Goal: Transaction & Acquisition: Book appointment/travel/reservation

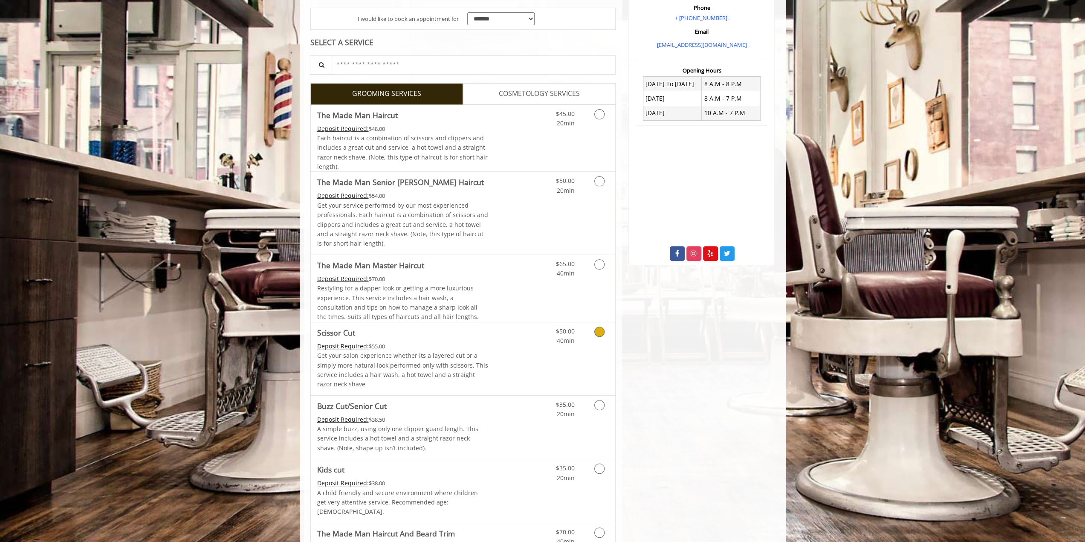
scroll to position [171, 0]
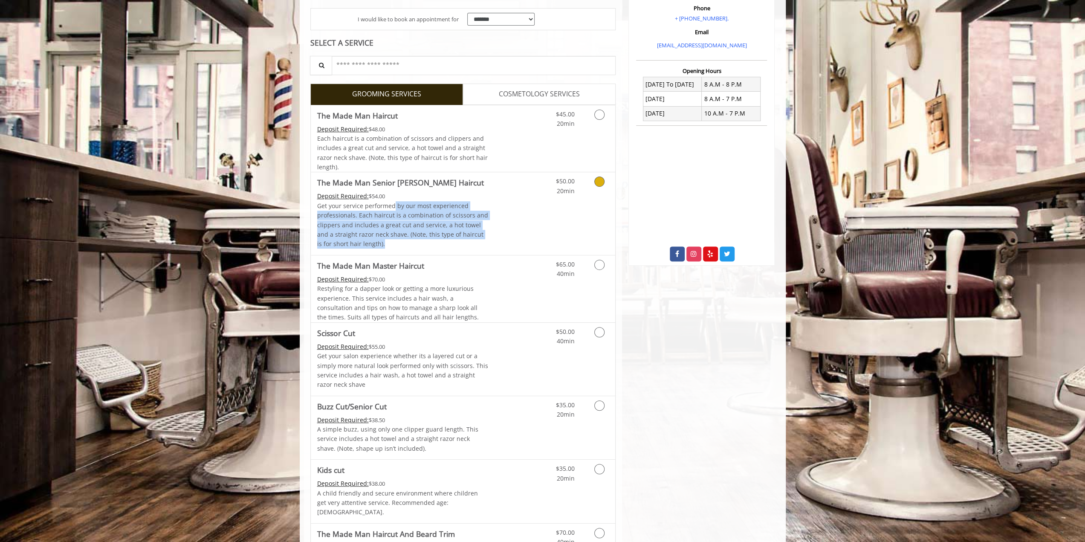
drag, startPoint x: 393, startPoint y: 208, endPoint x: 458, endPoint y: 242, distance: 73.4
click at [458, 242] on p "Get your service performed by our most experienced professionals. Each haircut …" at bounding box center [402, 225] width 171 height 48
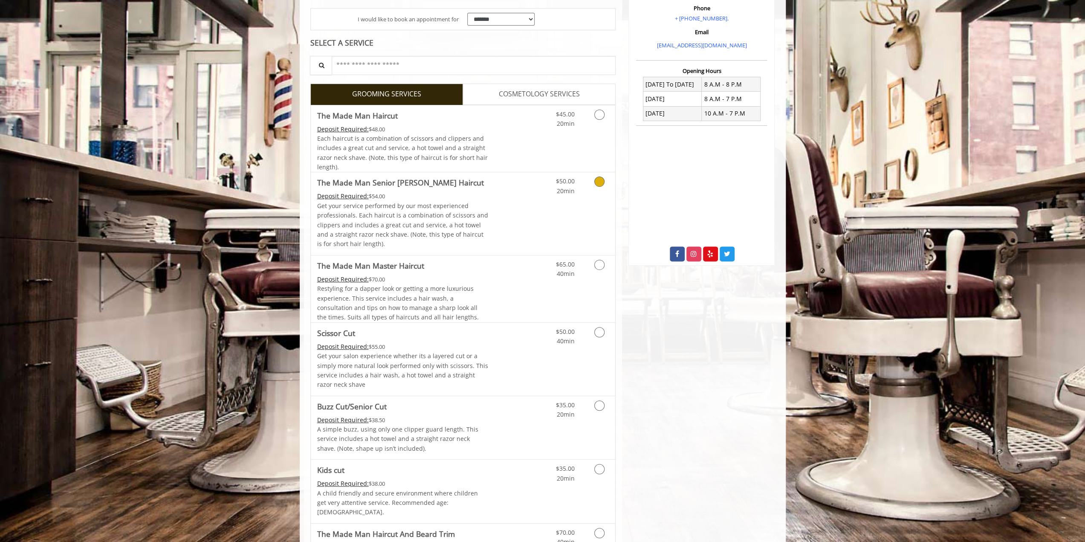
click at [528, 231] on link "Discounted Price" at bounding box center [513, 213] width 51 height 82
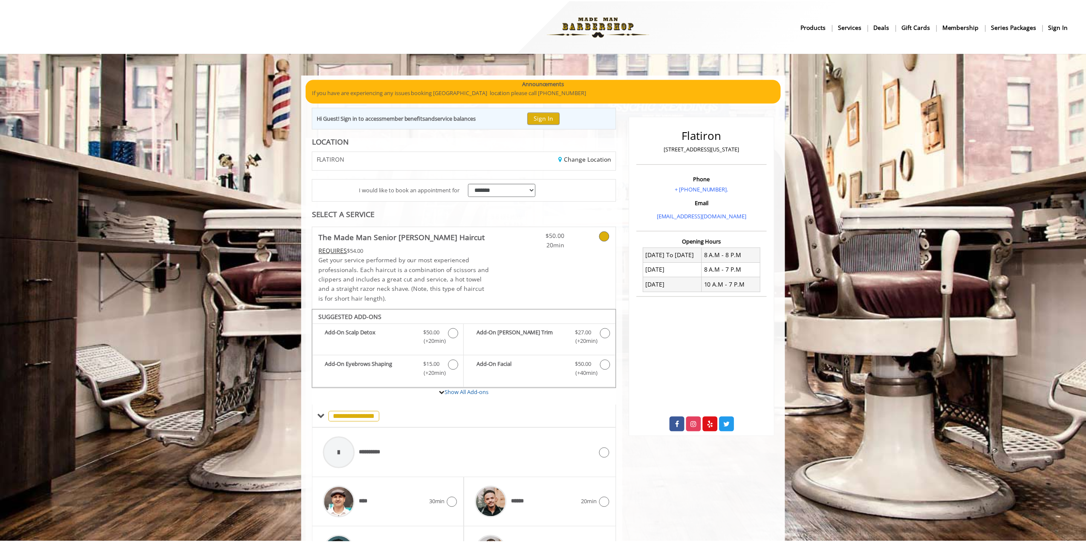
scroll to position [62, 0]
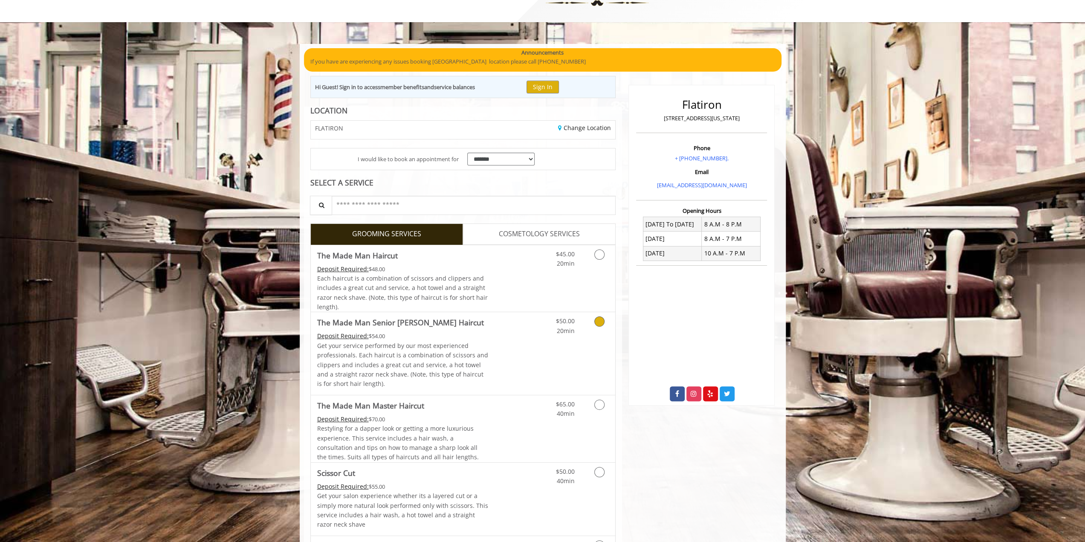
scroll to position [85, 0]
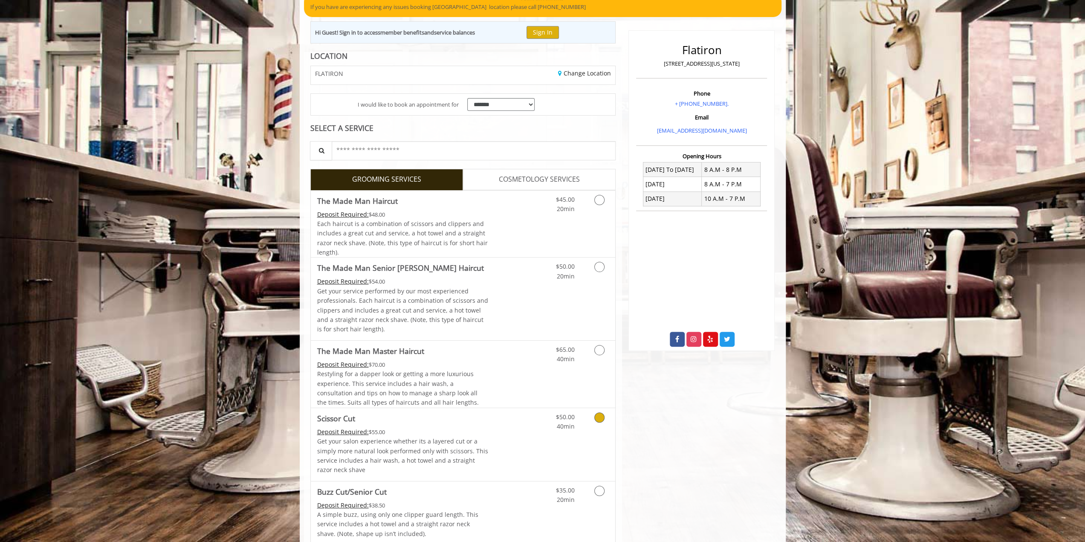
click at [600, 418] on icon "Grooming services" at bounding box center [599, 417] width 10 height 10
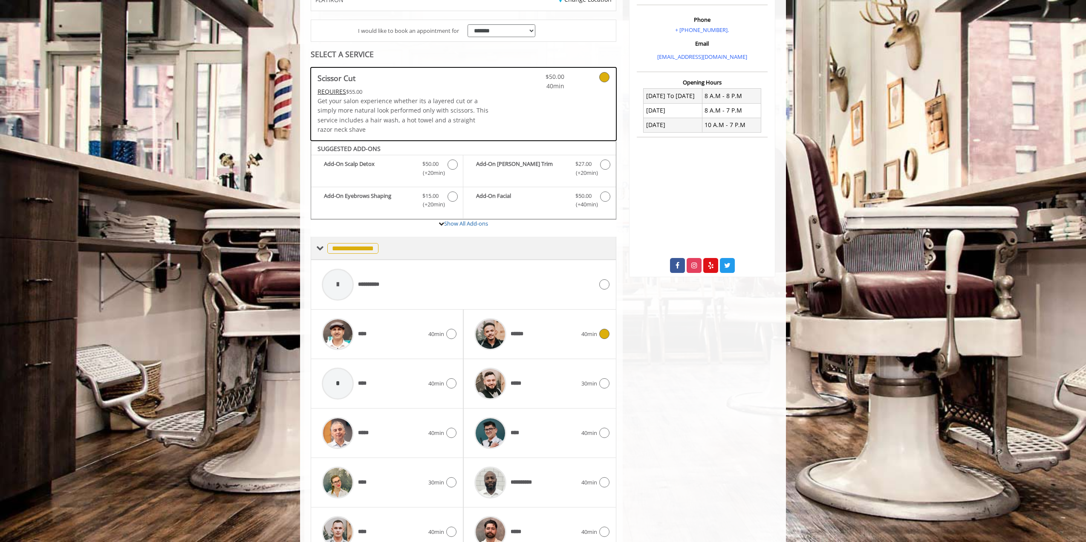
scroll to position [200, 0]
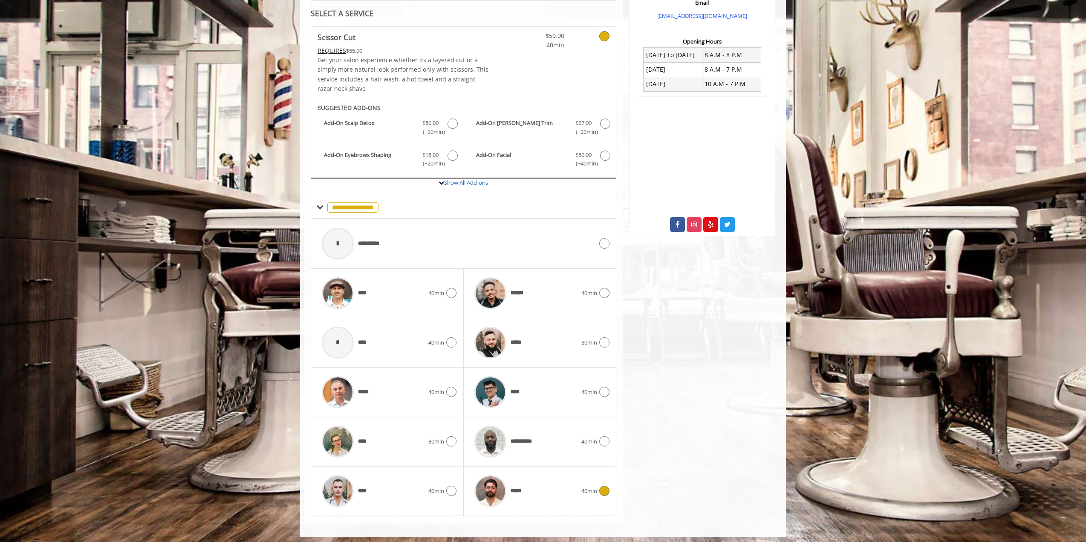
click at [601, 489] on icon at bounding box center [605, 491] width 10 height 10
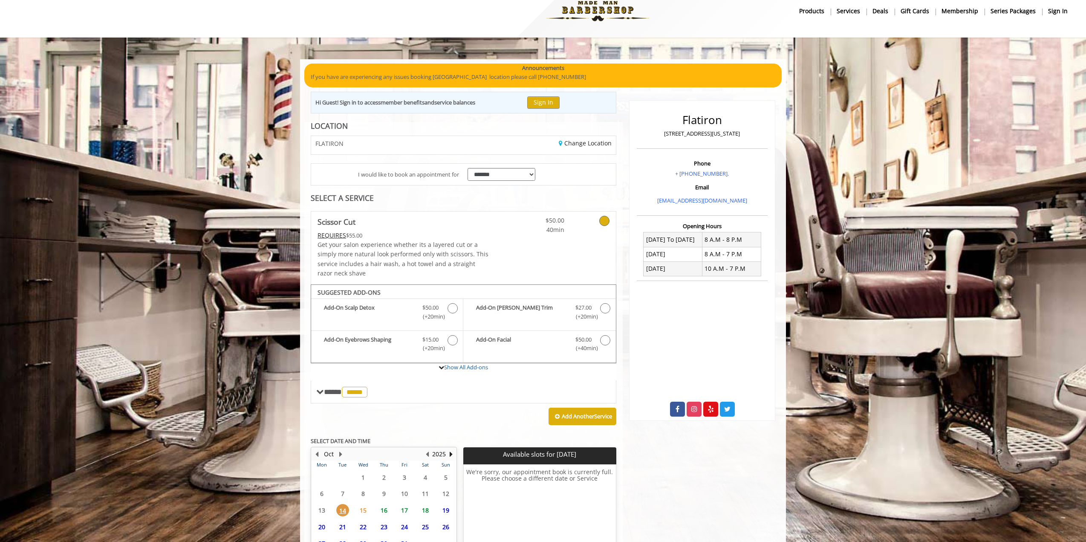
scroll to position [93, 0]
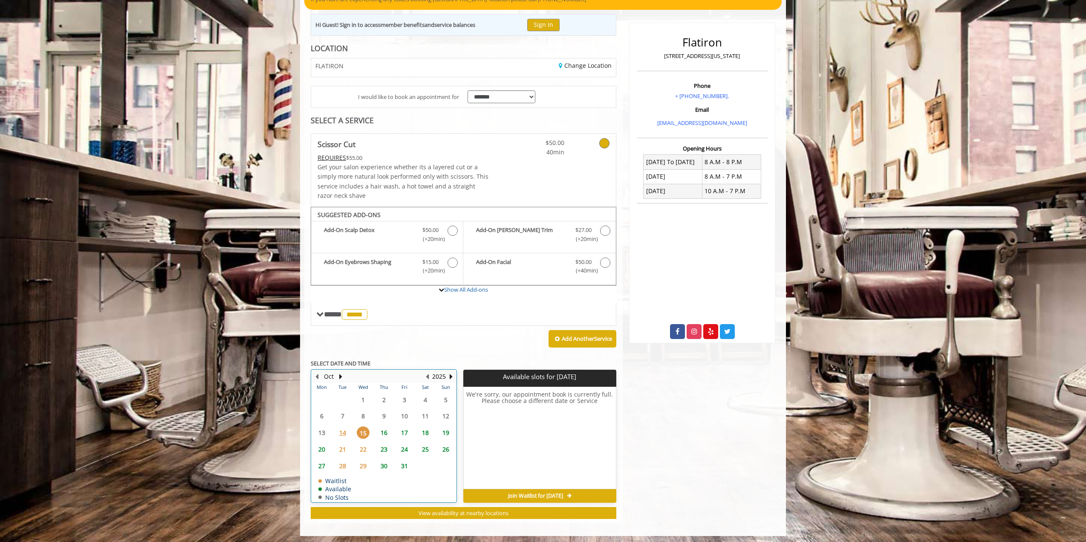
click at [381, 425] on td "16" at bounding box center [384, 432] width 20 height 17
click at [321, 427] on table "Mon Tue Wed Thu Fri Sat Sun 29 30 1 2 3 4 5 6 7 8 9 10 11 12 13 14 15 16 17 18 …" at bounding box center [384, 442] width 145 height 119
click at [357, 429] on span "15" at bounding box center [363, 432] width 13 height 12
click at [342, 431] on span "14" at bounding box center [342, 432] width 13 height 12
click at [327, 430] on table "Mon Tue Wed Thu Fri Sat Sun 29 30 1 2 3 4 5 6 7 8 9 10 11 12 13 14 15 16 17 18 …" at bounding box center [384, 442] width 145 height 119
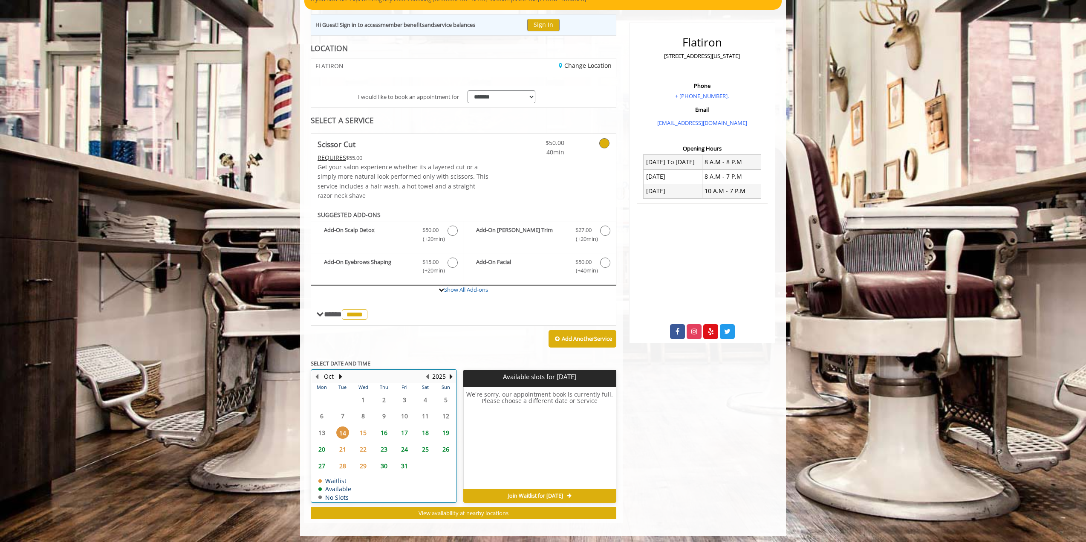
click at [322, 429] on table "Mon Tue Wed Thu Fri Sat Sun 29 30 1 2 3 4 5 6 7 8 9 10 11 12 13 14 15 16 17 18 …" at bounding box center [384, 442] width 145 height 119
click at [385, 426] on span "16" at bounding box center [384, 432] width 13 height 12
click at [403, 429] on span "17" at bounding box center [404, 432] width 13 height 12
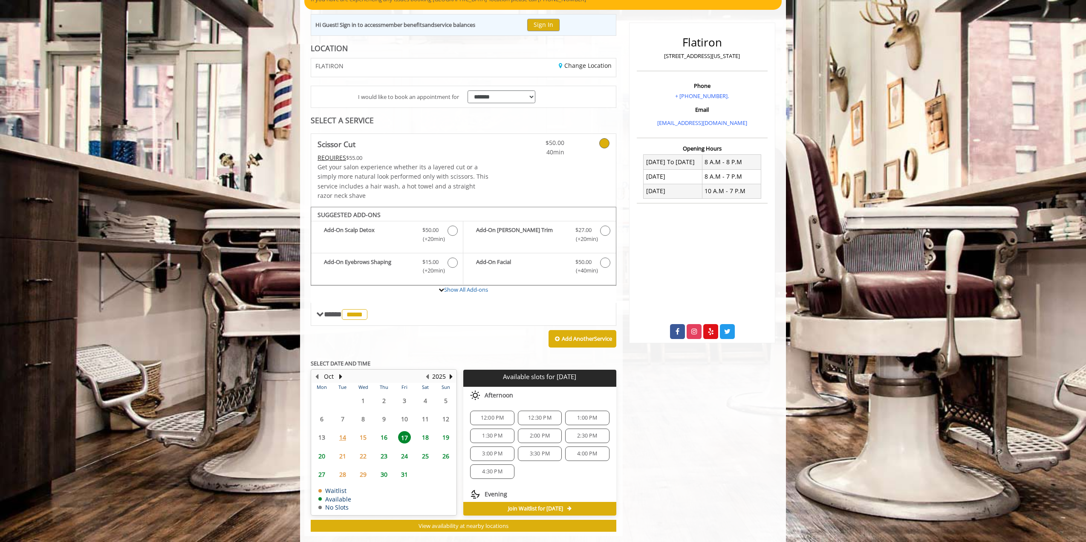
scroll to position [106, 0]
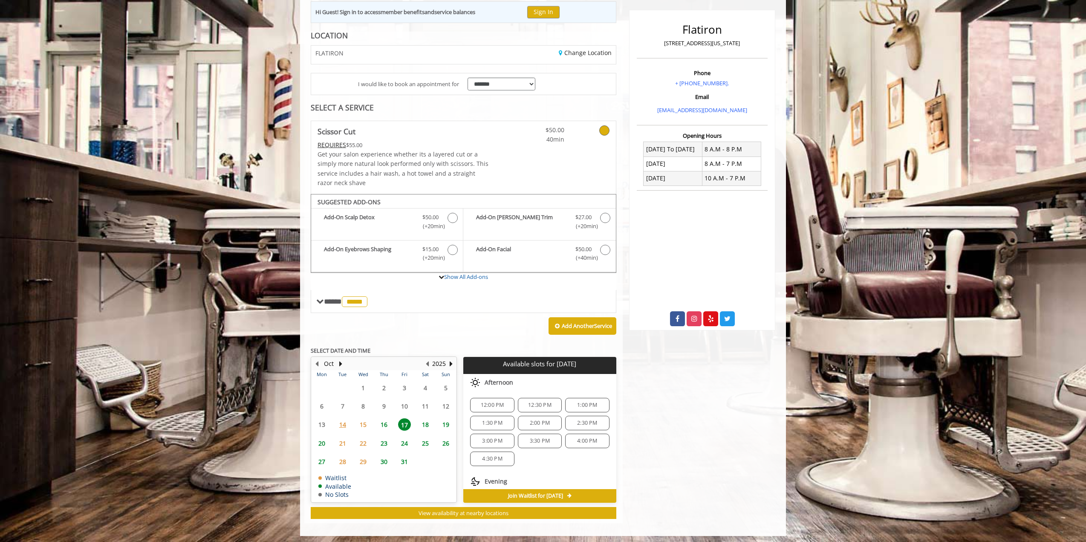
click at [388, 420] on span "16" at bounding box center [384, 424] width 13 height 12
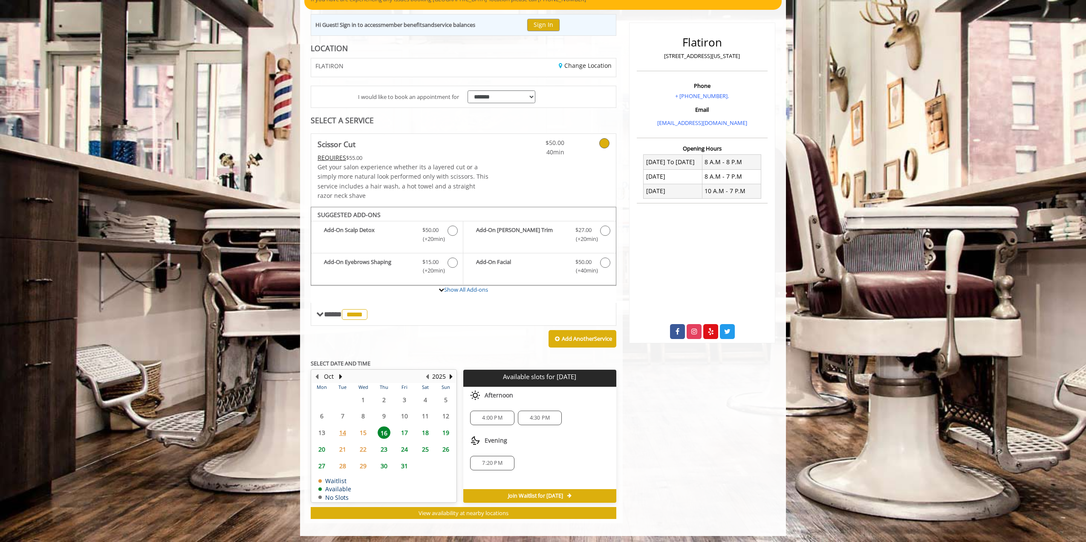
click at [321, 443] on span "20" at bounding box center [322, 449] width 13 height 12
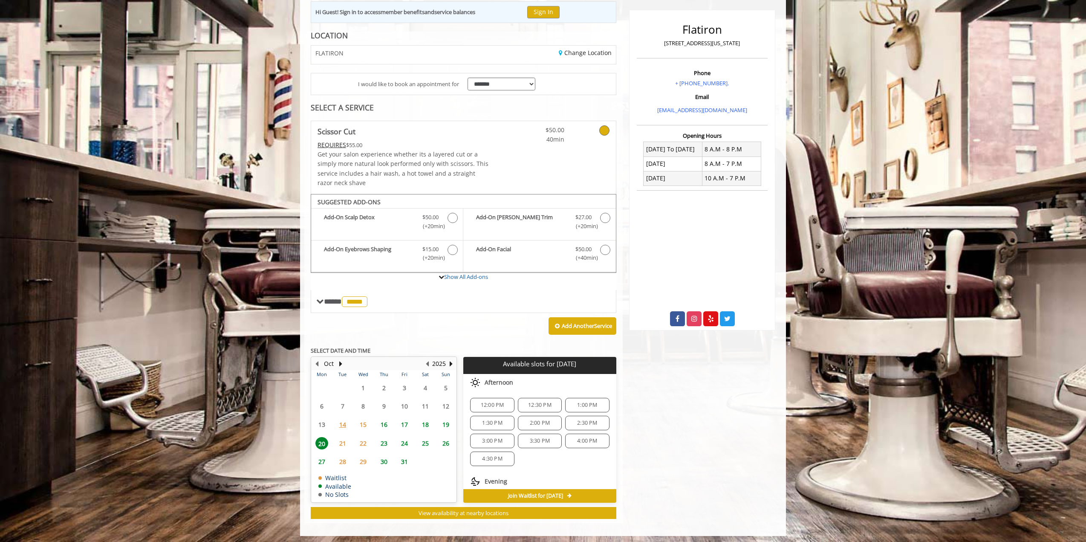
click at [342, 440] on span "21" at bounding box center [342, 443] width 13 height 12
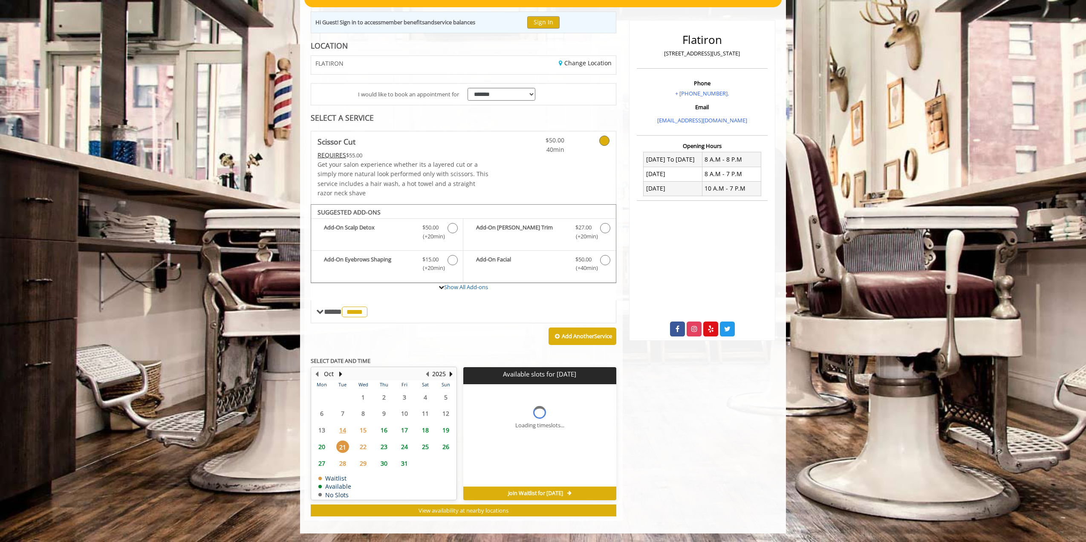
scroll to position [93, 0]
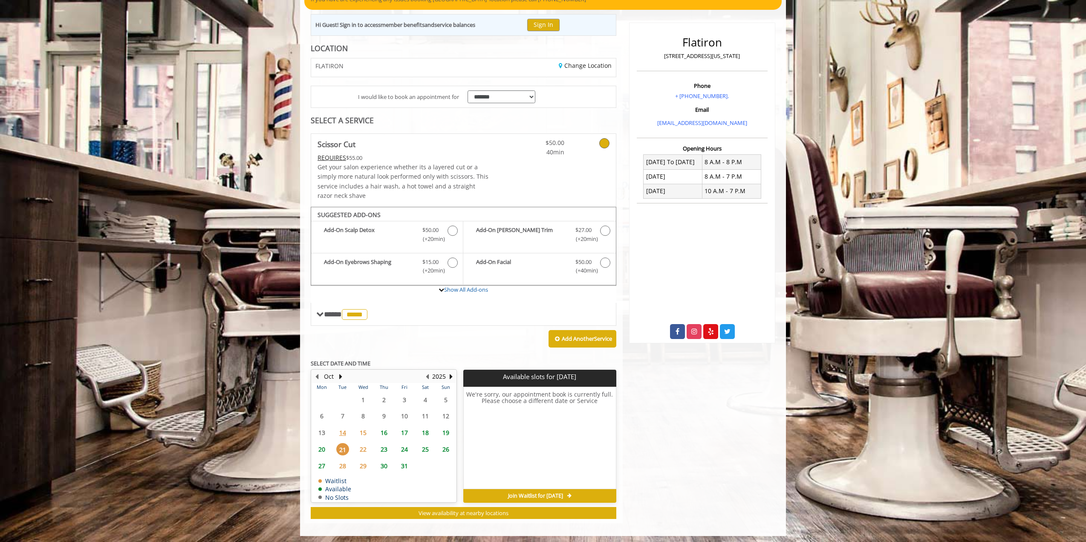
click at [323, 444] on span "20" at bounding box center [322, 449] width 13 height 12
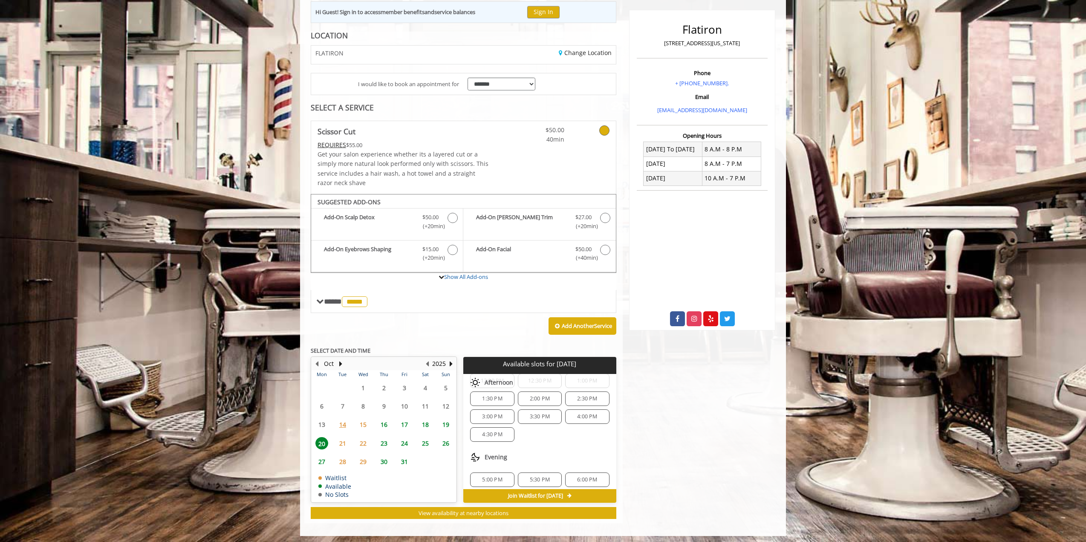
scroll to position [45, 0]
click at [379, 422] on span "16" at bounding box center [384, 424] width 13 height 12
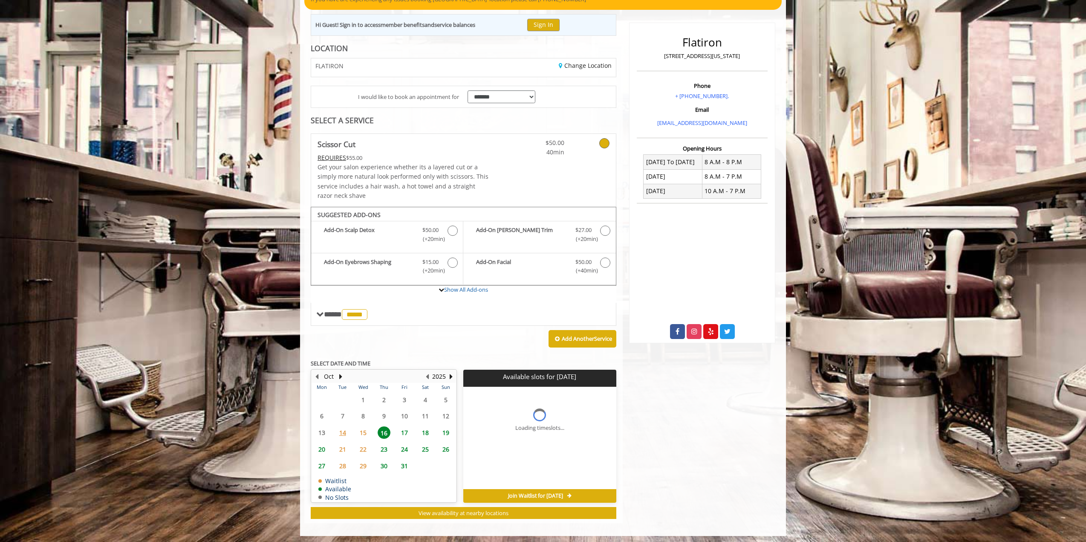
scroll to position [0, 0]
click at [545, 492] on span "Join Waitlist for [DATE]" at bounding box center [535, 495] width 55 height 7
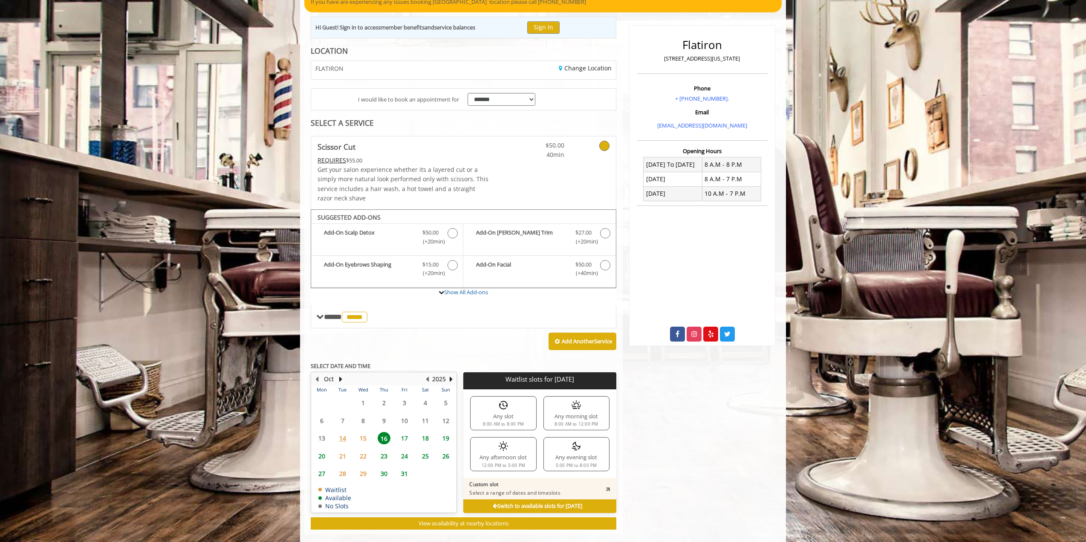
scroll to position [93, 0]
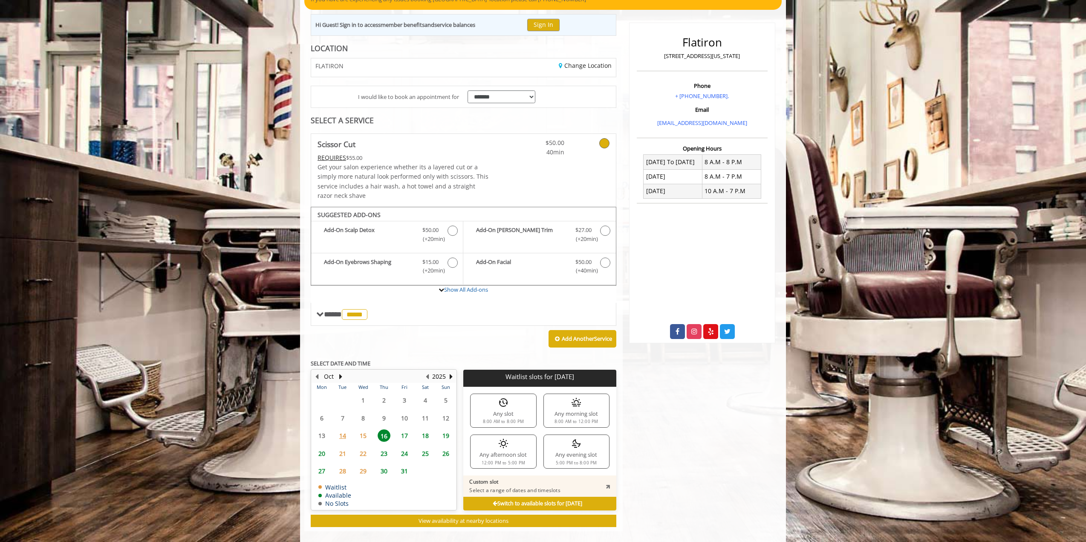
click at [574, 400] on img at bounding box center [576, 402] width 10 height 10
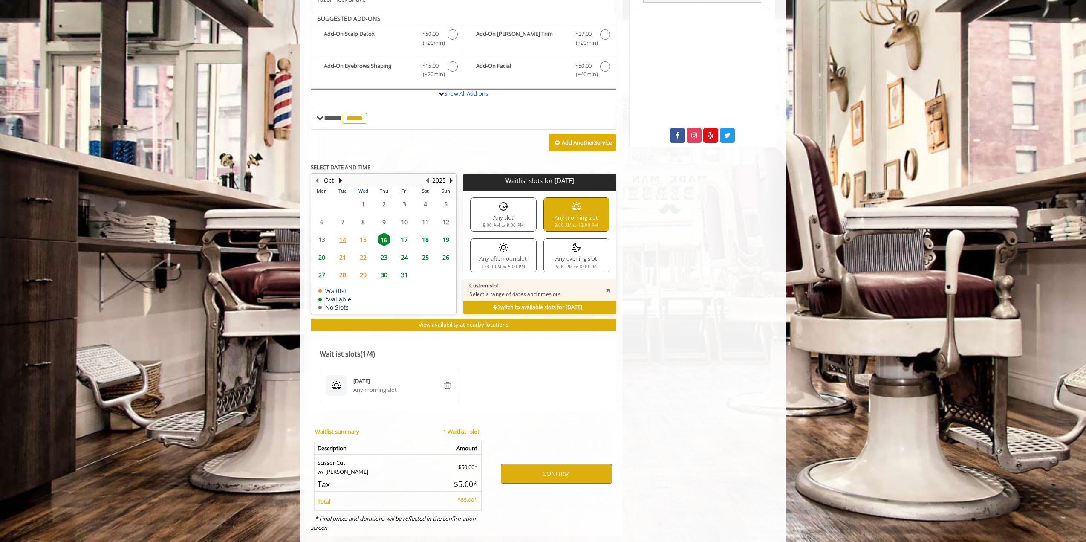
scroll to position [301, 0]
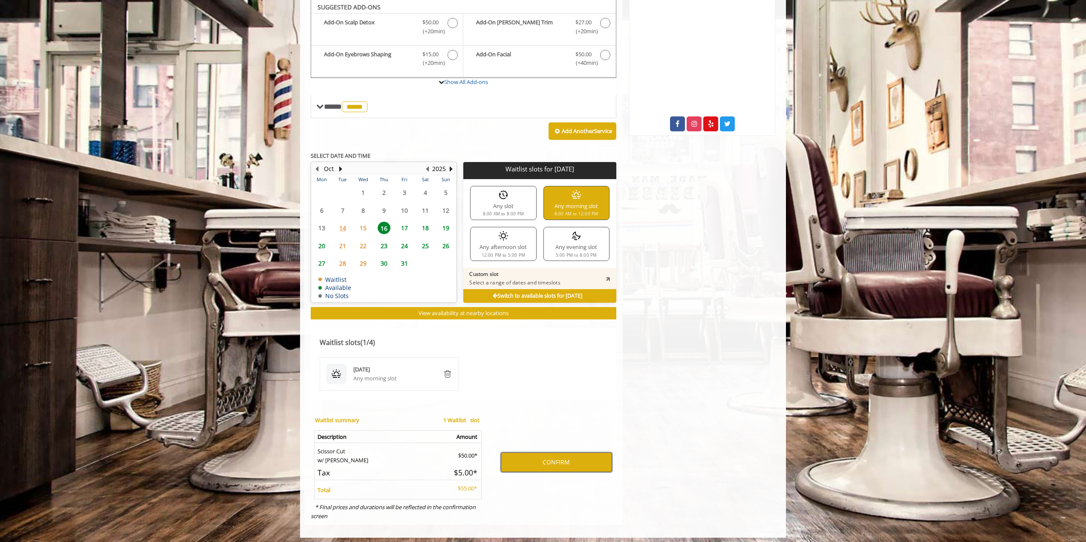
click at [544, 452] on button "CONFIRM" at bounding box center [556, 462] width 111 height 20
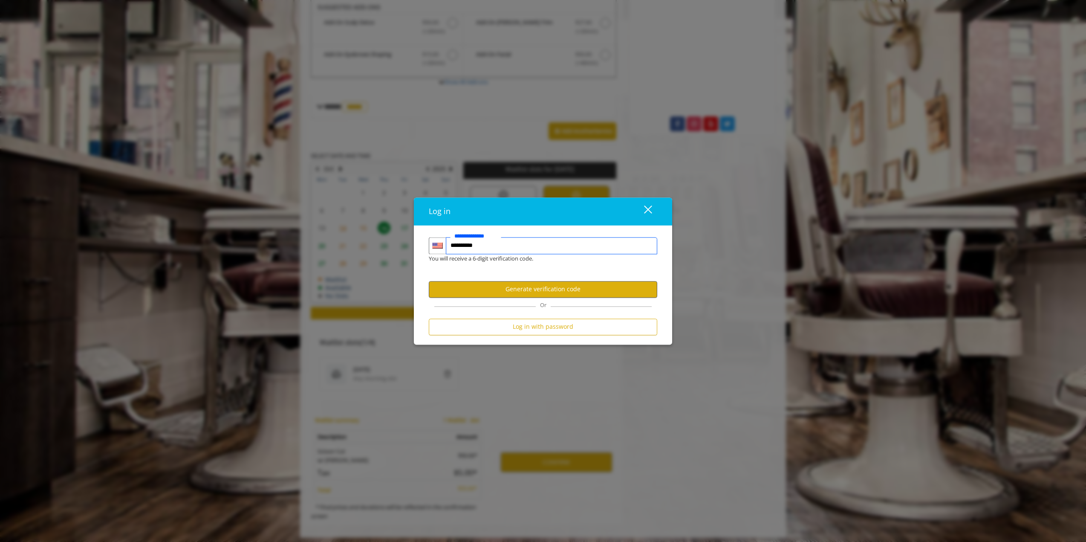
type input "**********"
click at [519, 286] on button "Generate verification code" at bounding box center [543, 289] width 229 height 17
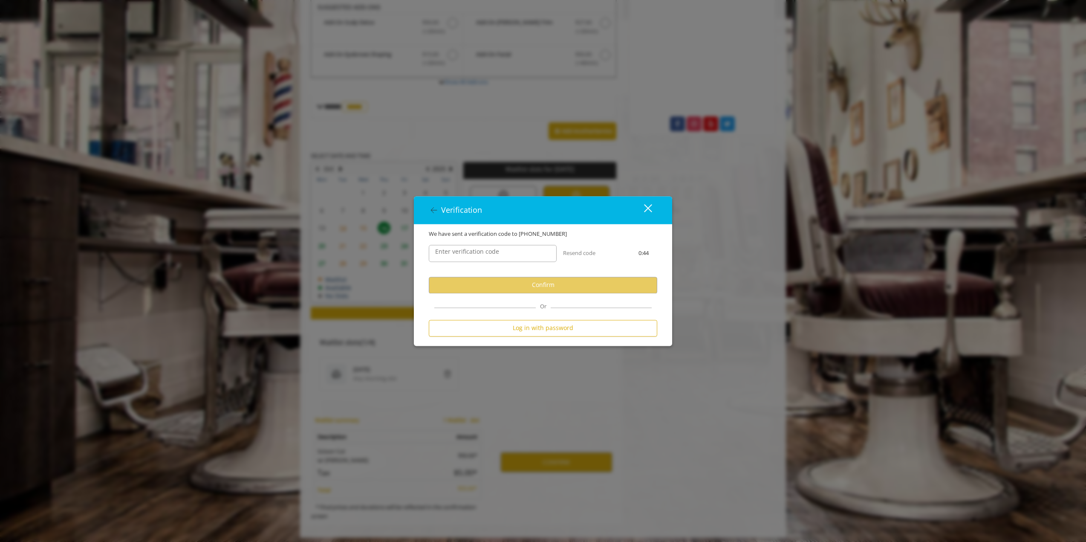
click at [456, 255] on label "Enter verification code" at bounding box center [467, 251] width 72 height 9
click at [456, 255] on input "Enter verification code" at bounding box center [493, 253] width 128 height 17
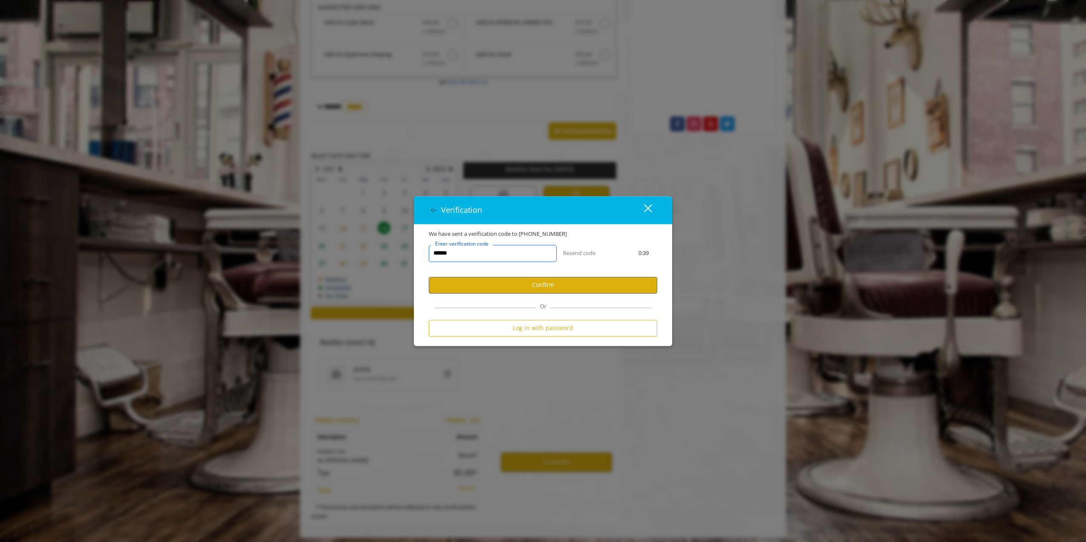
type input "******"
click at [523, 288] on button "Confirm" at bounding box center [543, 285] width 229 height 17
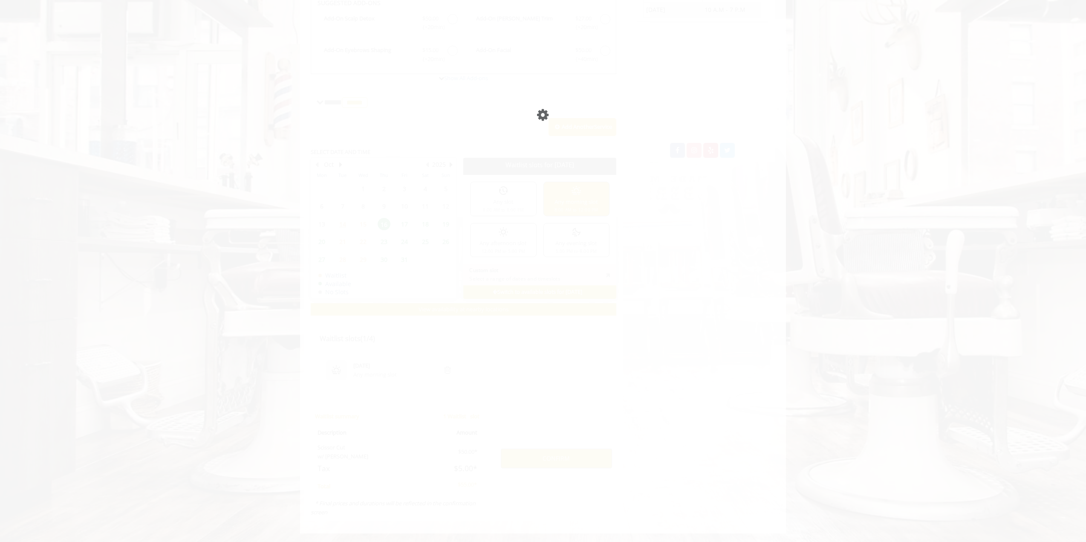
scroll to position [271, 0]
